Goal: Task Accomplishment & Management: Manage account settings

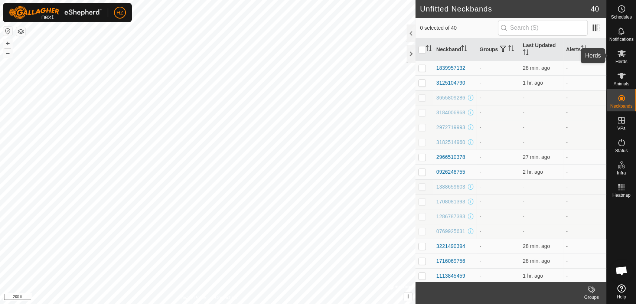
click at [624, 54] on icon at bounding box center [621, 53] width 9 height 9
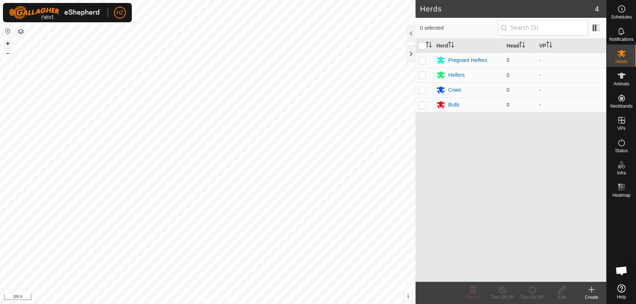
click at [9, 42] on button "+" at bounding box center [7, 43] width 9 height 9
click at [307, 304] on html "HZ Schedules Notifications Herds Animals Neckbands VPs Status Infra Heatmap Hel…" at bounding box center [318, 152] width 636 height 304
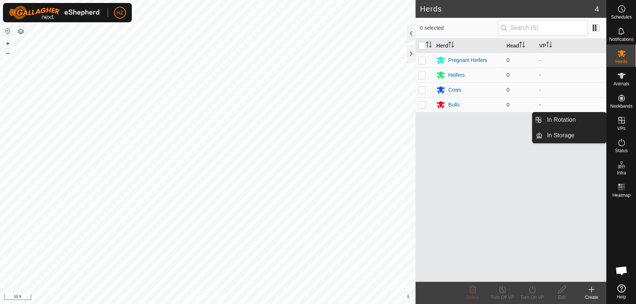
click at [623, 120] on icon at bounding box center [621, 120] width 7 height 7
click at [575, 118] on link "In Rotation" at bounding box center [573, 119] width 63 height 15
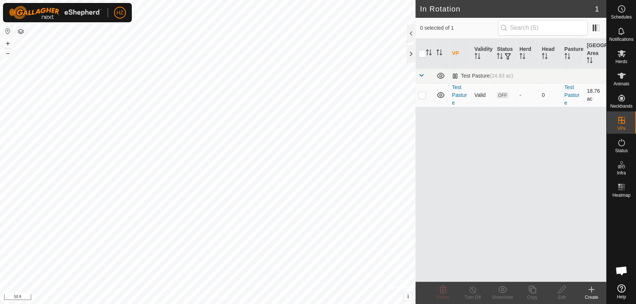
click at [424, 94] on p-checkbox at bounding box center [421, 95] width 7 height 6
checkbox input "true"
click at [563, 290] on icon at bounding box center [561, 289] width 9 height 9
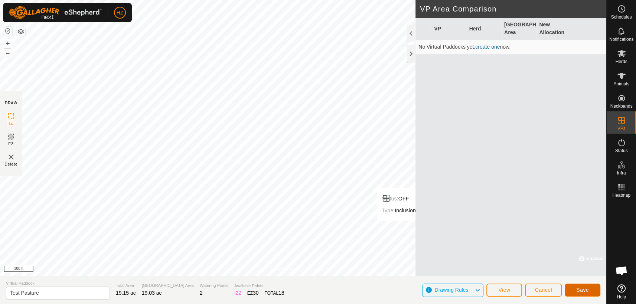
click at [581, 290] on span "Save" at bounding box center [582, 290] width 13 height 6
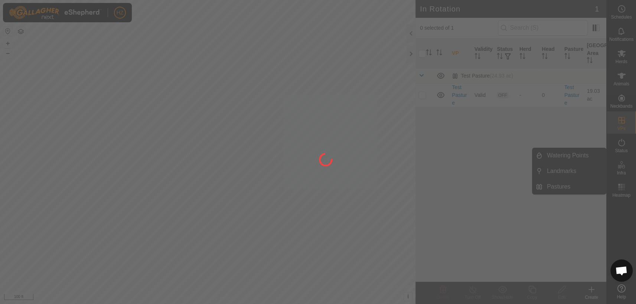
click at [621, 165] on div at bounding box center [318, 152] width 636 height 304
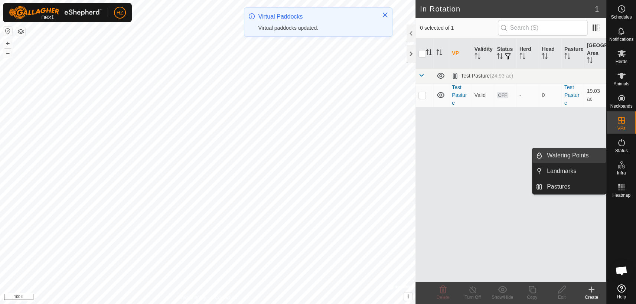
click at [555, 157] on span "Watering Points" at bounding box center [568, 155] width 42 height 9
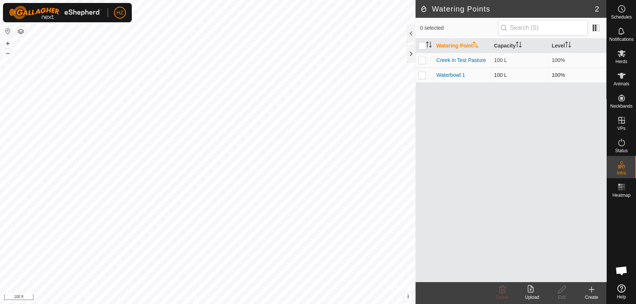
click at [423, 75] on p-checkbox at bounding box center [421, 75] width 7 height 6
checkbox input "true"
click at [562, 288] on icon at bounding box center [561, 289] width 9 height 9
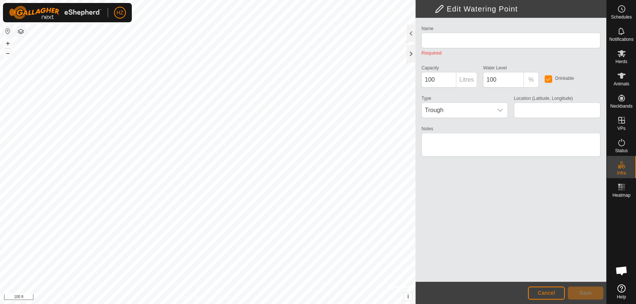
type input "Waterbowl 1"
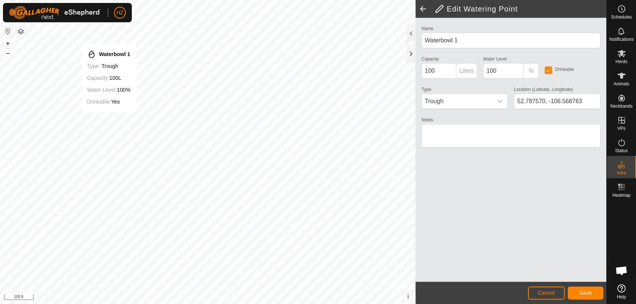
type input "52.788344, -106.569612"
click at [583, 290] on span "Save" at bounding box center [585, 293] width 13 height 6
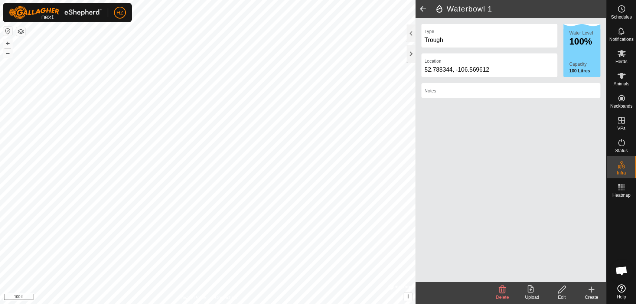
click at [421, 8] on span at bounding box center [422, 9] width 15 height 18
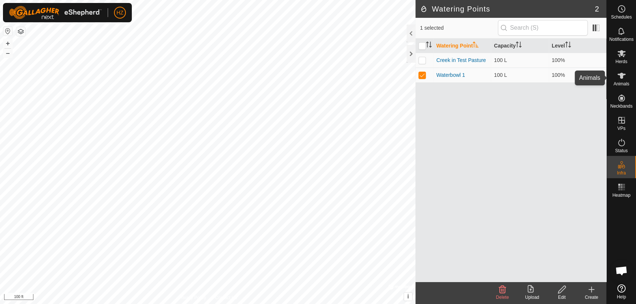
click at [623, 74] on icon at bounding box center [621, 76] width 8 height 6
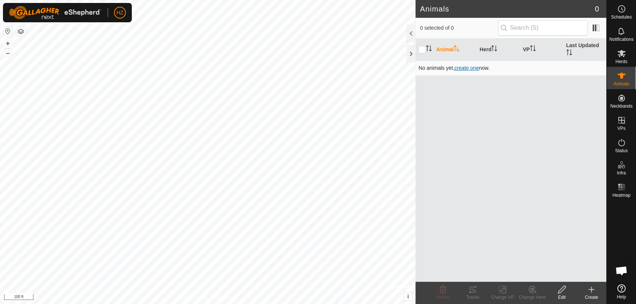
click at [471, 68] on span "create one" at bounding box center [466, 68] width 25 height 6
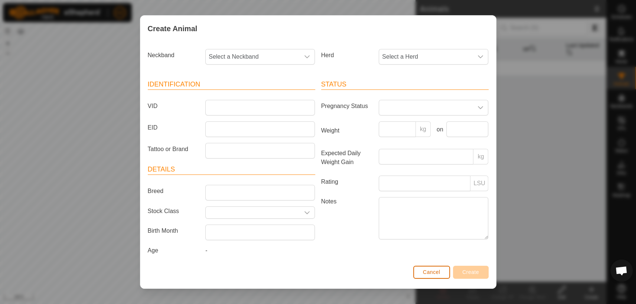
click at [432, 271] on span "Cancel" at bounding box center [431, 272] width 17 height 6
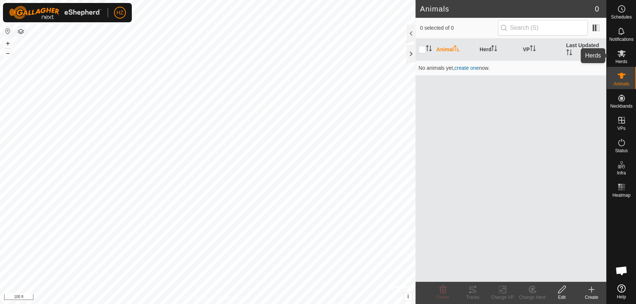
click at [623, 52] on icon at bounding box center [621, 53] width 8 height 7
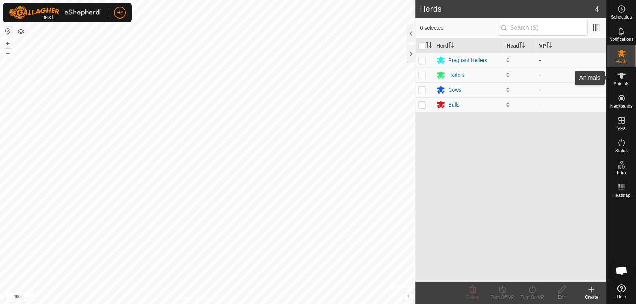
click at [620, 77] on icon at bounding box center [621, 76] width 8 height 6
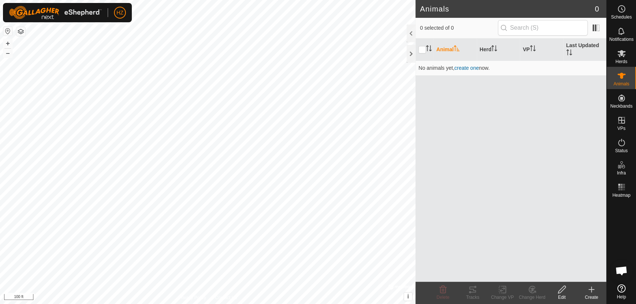
click at [591, 292] on icon at bounding box center [591, 289] width 0 height 5
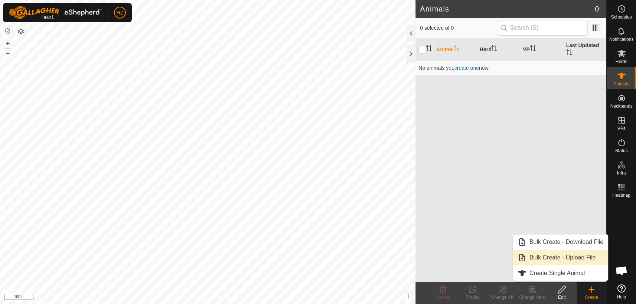
click at [583, 255] on link "Bulk Create - Upload File" at bounding box center [560, 257] width 95 height 15
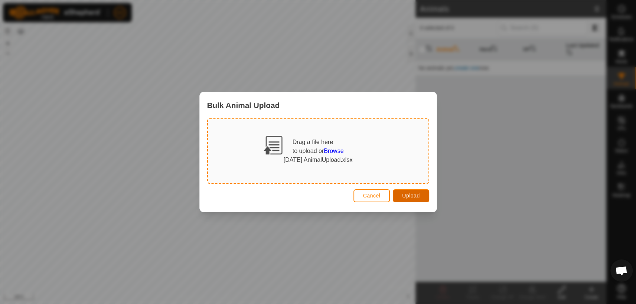
click at [417, 196] on span "Upload" at bounding box center [410, 196] width 17 height 6
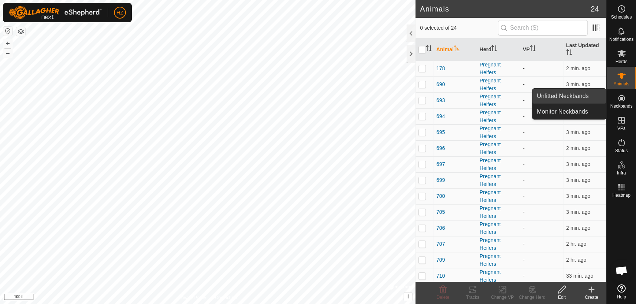
click at [585, 91] on link "Unfitted Neckbands" at bounding box center [569, 96] width 74 height 15
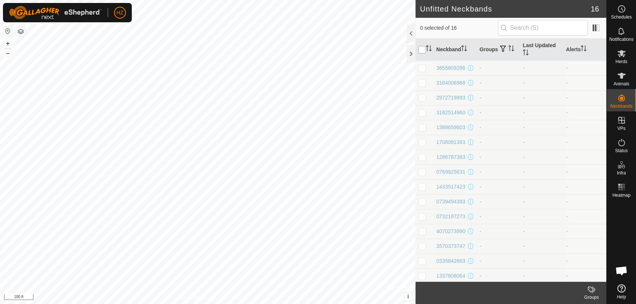
click at [422, 49] on input "checkbox" at bounding box center [421, 49] width 7 height 7
checkbox input "true"
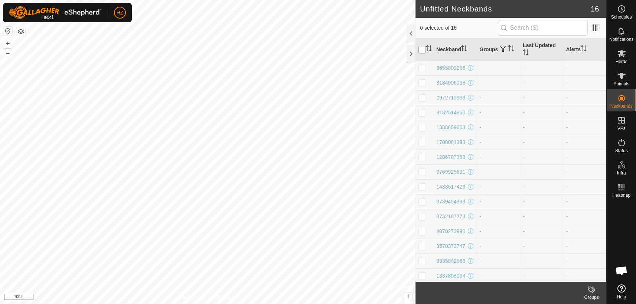
checkbox input "true"
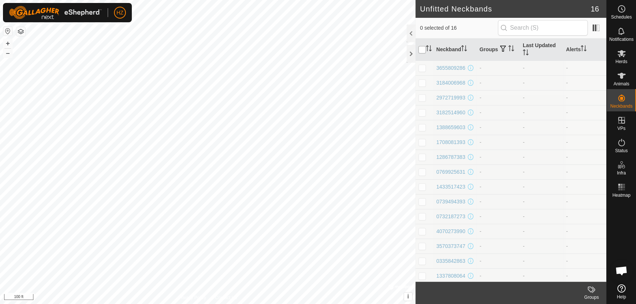
checkbox input "true"
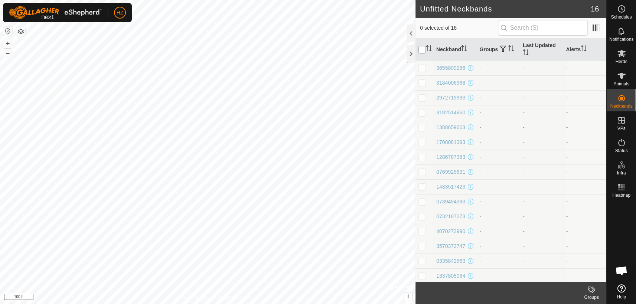
checkbox input "true"
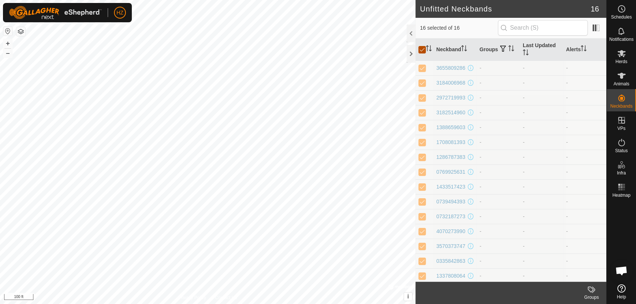
click at [422, 49] on input "checkbox" at bounding box center [421, 49] width 7 height 7
checkbox input "false"
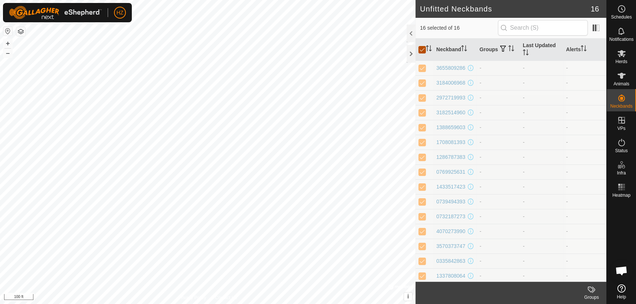
checkbox input "false"
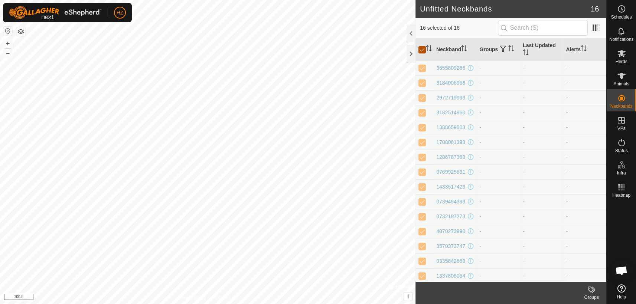
checkbox input "false"
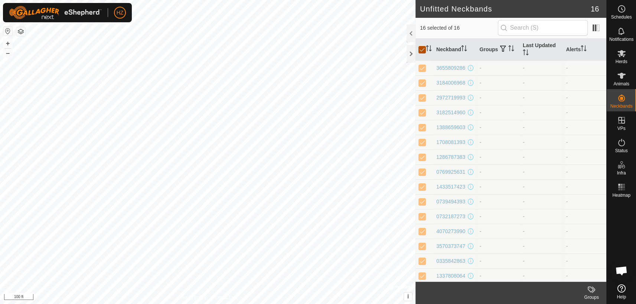
checkbox input "false"
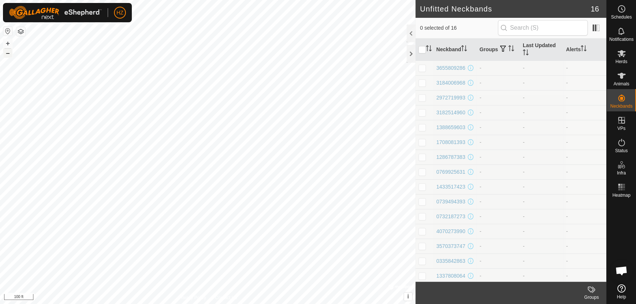
click at [7, 53] on button "–" at bounding box center [7, 53] width 9 height 9
click at [6, 44] on button "+" at bounding box center [7, 43] width 9 height 9
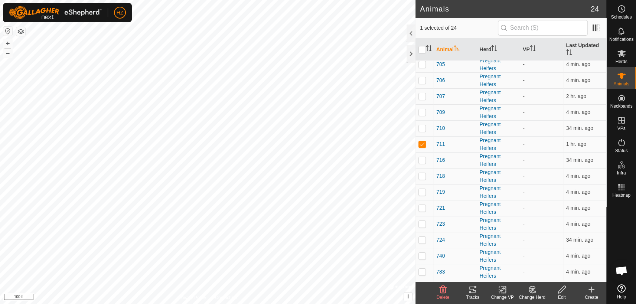
scroll to position [160, 0]
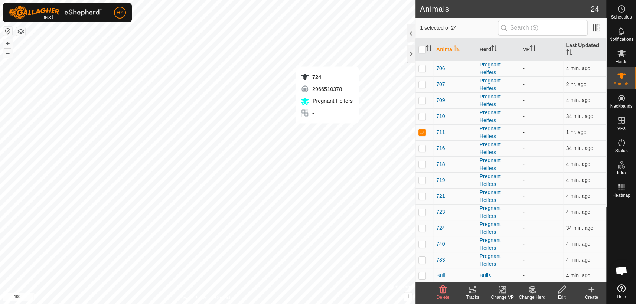
checkbox input "false"
click at [10, 53] on button "–" at bounding box center [7, 53] width 9 height 9
click at [8, 42] on button "+" at bounding box center [7, 43] width 9 height 9
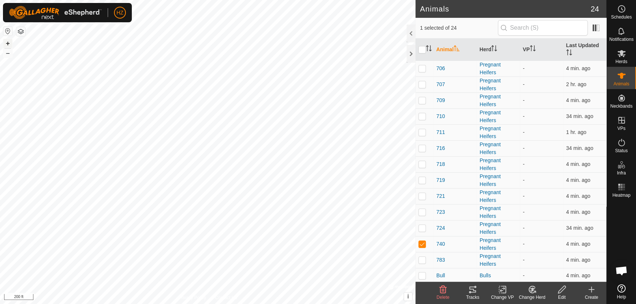
click at [8, 42] on button "+" at bounding box center [7, 43] width 9 height 9
click at [419, 242] on p-checkbox at bounding box center [421, 244] width 7 height 6
checkbox input "false"
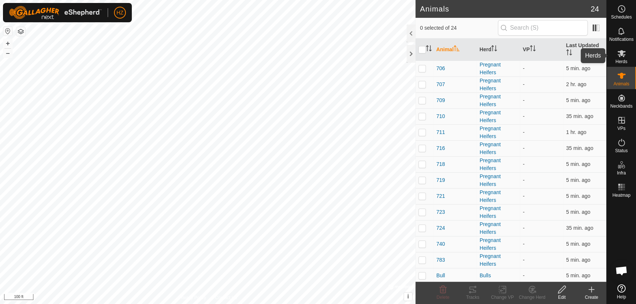
click at [621, 53] on icon at bounding box center [621, 53] width 8 height 7
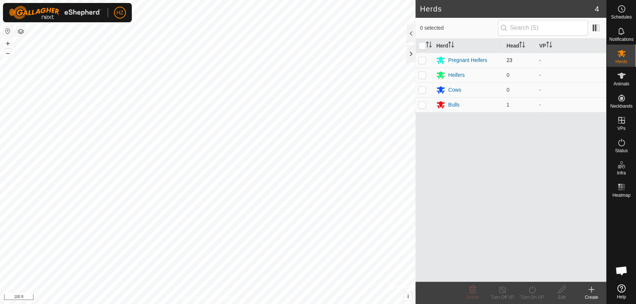
click at [423, 59] on p-checkbox at bounding box center [421, 60] width 7 height 6
checkbox input "true"
click at [421, 107] on p-checkbox at bounding box center [421, 105] width 7 height 6
checkbox input "true"
click at [422, 62] on p-checkbox at bounding box center [421, 60] width 7 height 6
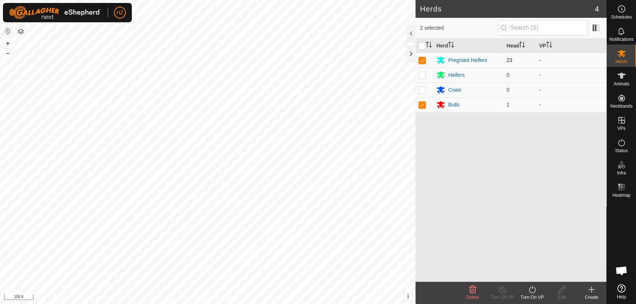
checkbox input "false"
click at [419, 104] on p-checkbox at bounding box center [421, 105] width 7 height 6
checkbox input "false"
click at [622, 76] on icon at bounding box center [621, 76] width 8 height 6
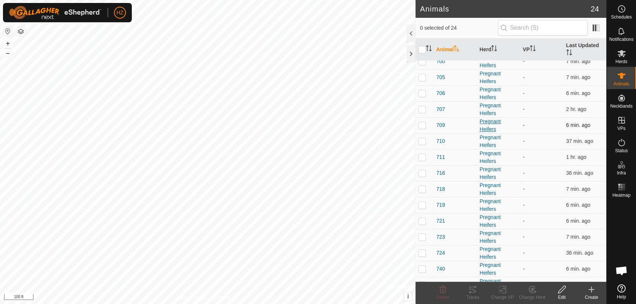
scroll to position [160, 0]
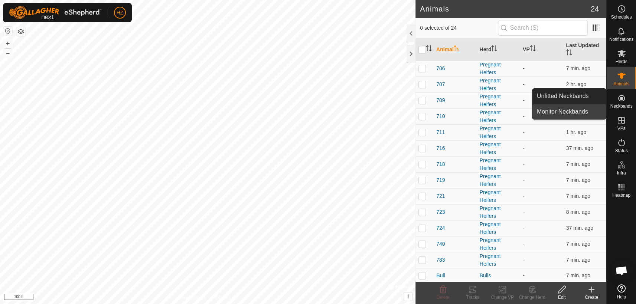
click at [578, 113] on link "Monitor Neckbands" at bounding box center [569, 111] width 74 height 15
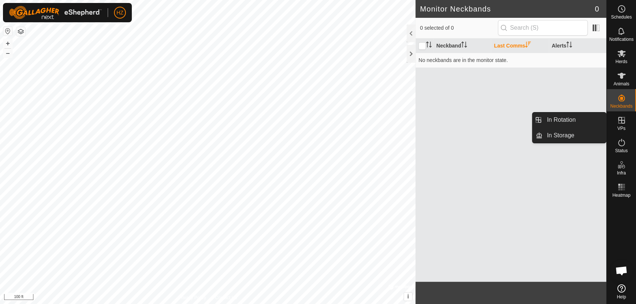
click at [627, 123] on es-virtualpaddocks-svg-icon at bounding box center [621, 120] width 13 height 12
click at [624, 122] on icon at bounding box center [621, 120] width 9 height 9
click at [562, 122] on link "In Rotation" at bounding box center [573, 119] width 63 height 15
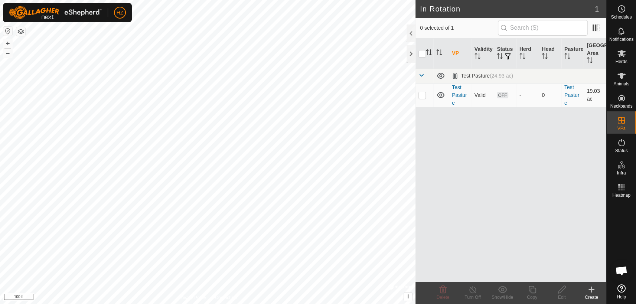
click at [423, 97] on p-checkbox at bounding box center [421, 95] width 7 height 6
checkbox input "true"
click at [423, 97] on p-checkbox at bounding box center [421, 95] width 7 height 6
checkbox input "false"
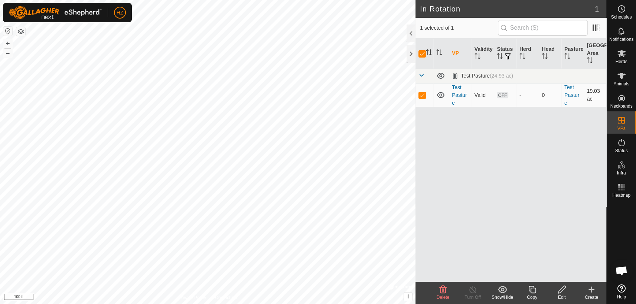
checkbox input "false"
click at [423, 97] on p-checkbox at bounding box center [421, 95] width 7 height 6
checkbox input "true"
click at [423, 97] on p-checkbox at bounding box center [421, 95] width 7 height 6
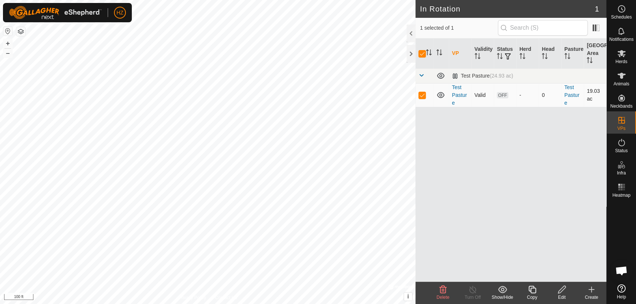
checkbox input "false"
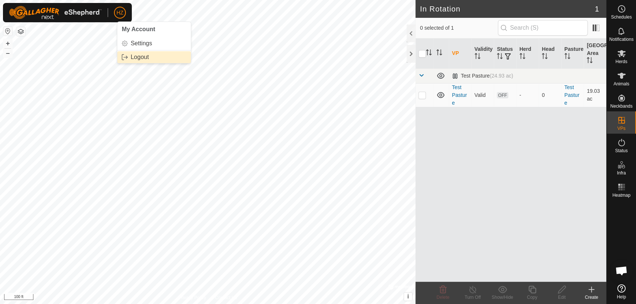
click at [136, 56] on link "Logout" at bounding box center [154, 57] width 74 height 12
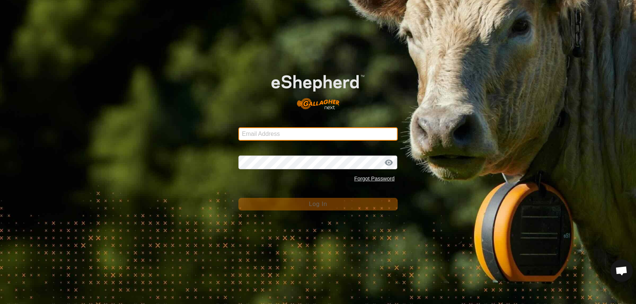
type input "dairydetippe@gmail.com"
